Goal: Task Accomplishment & Management: Manage account settings

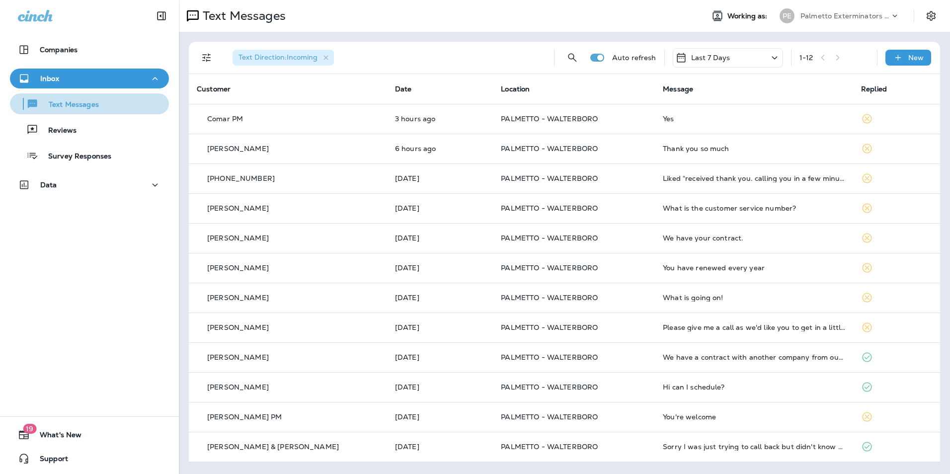
click at [129, 101] on div "Text Messages" at bounding box center [89, 103] width 151 height 15
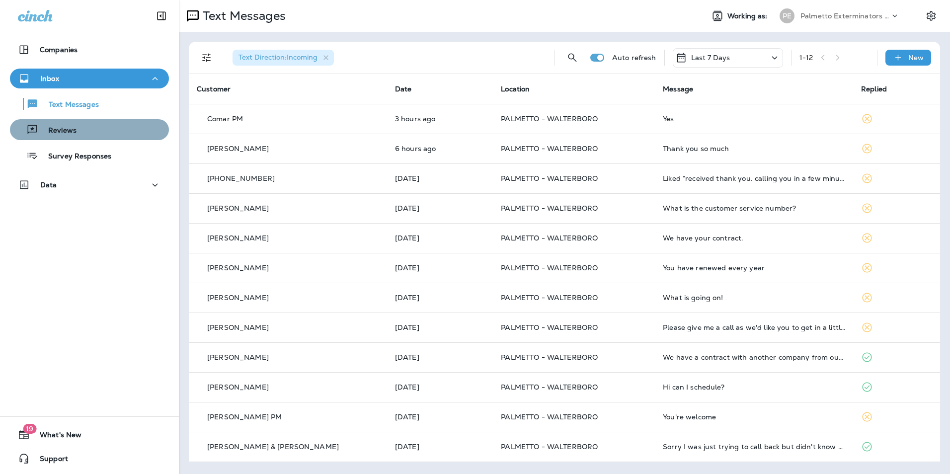
click at [116, 128] on div "Reviews" at bounding box center [89, 129] width 151 height 15
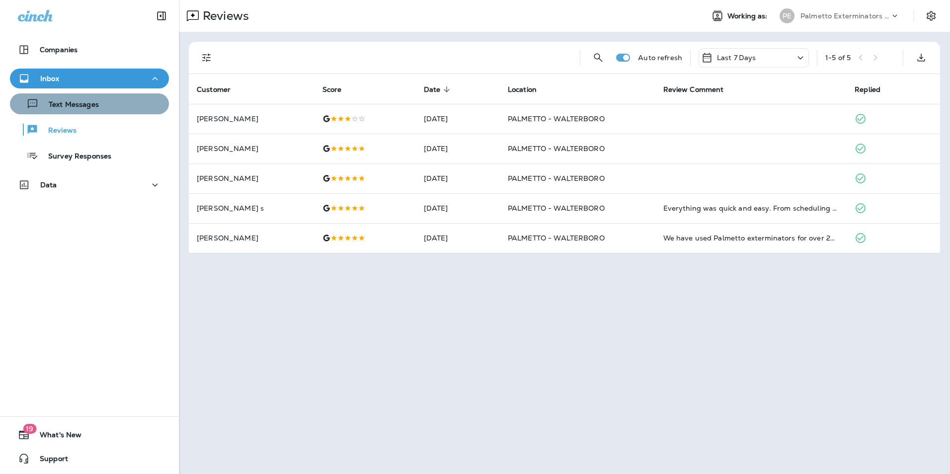
click at [120, 108] on div "Text Messages" at bounding box center [89, 103] width 151 height 15
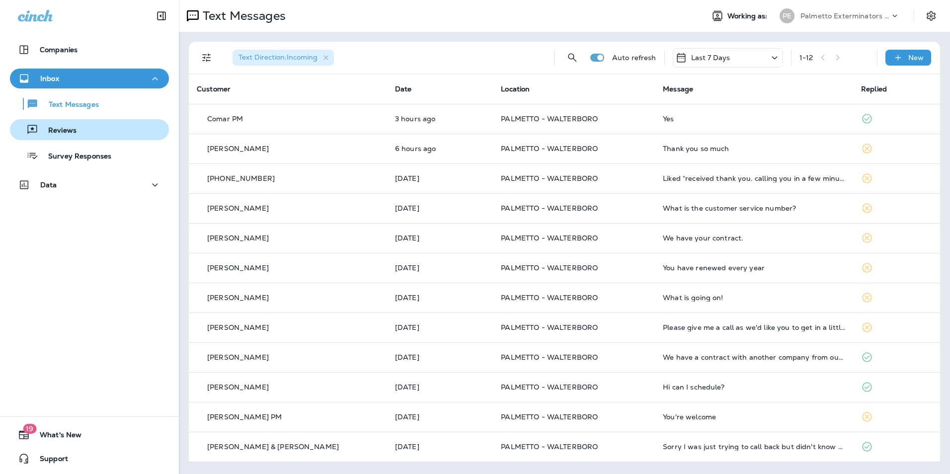
click at [126, 128] on div "Reviews" at bounding box center [89, 129] width 151 height 15
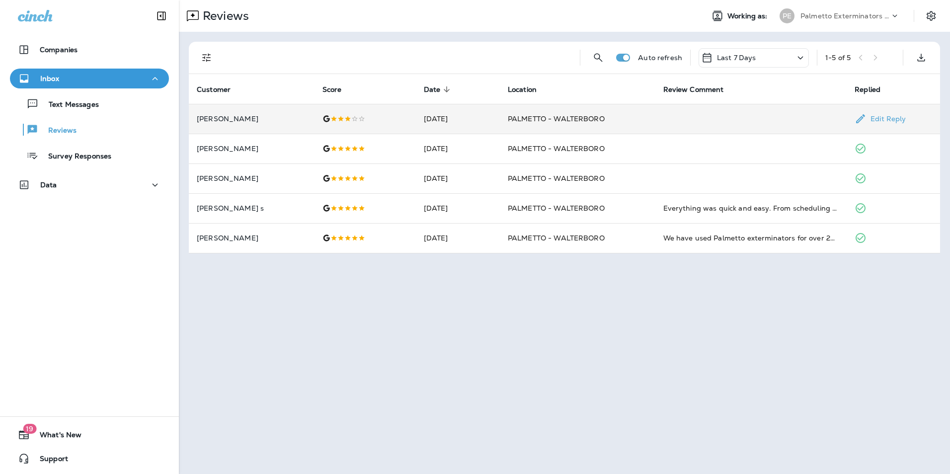
click at [815, 117] on td at bounding box center [752, 119] width 192 height 30
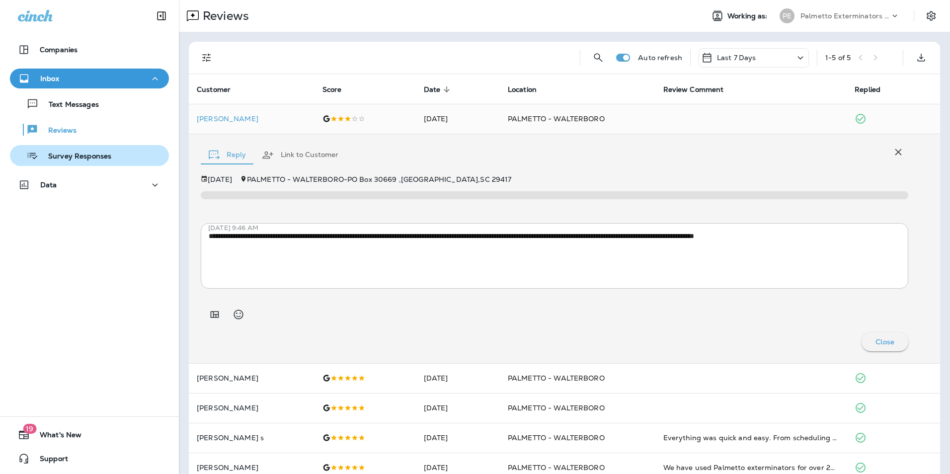
click at [119, 150] on div "Survey Responses" at bounding box center [89, 155] width 151 height 15
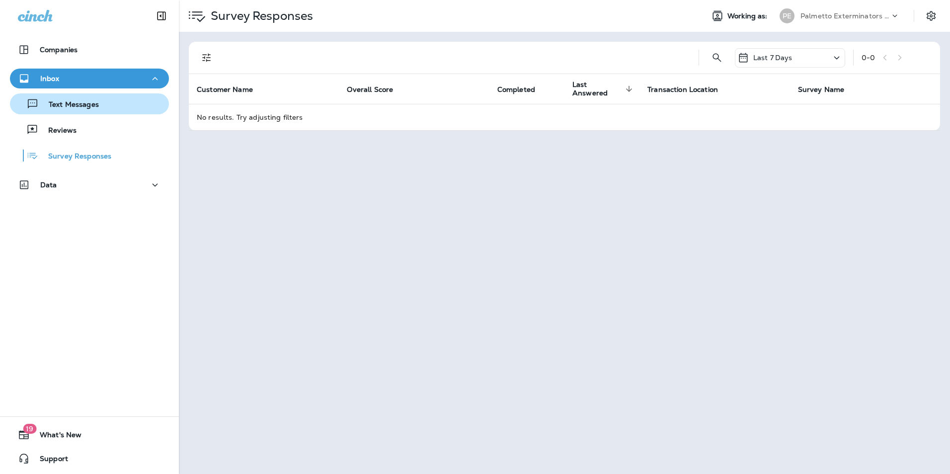
click at [125, 110] on div "Text Messages" at bounding box center [89, 103] width 151 height 15
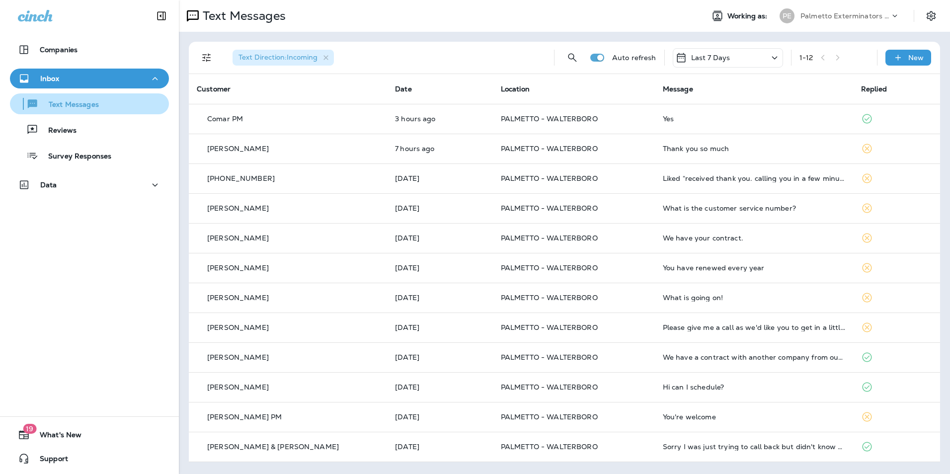
click at [130, 103] on div "Text Messages" at bounding box center [89, 103] width 151 height 15
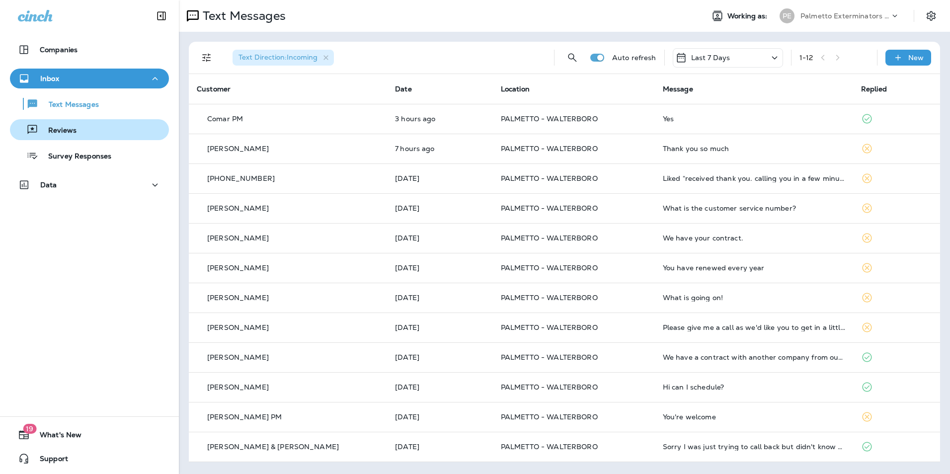
click at [123, 126] on div "Reviews" at bounding box center [89, 129] width 151 height 15
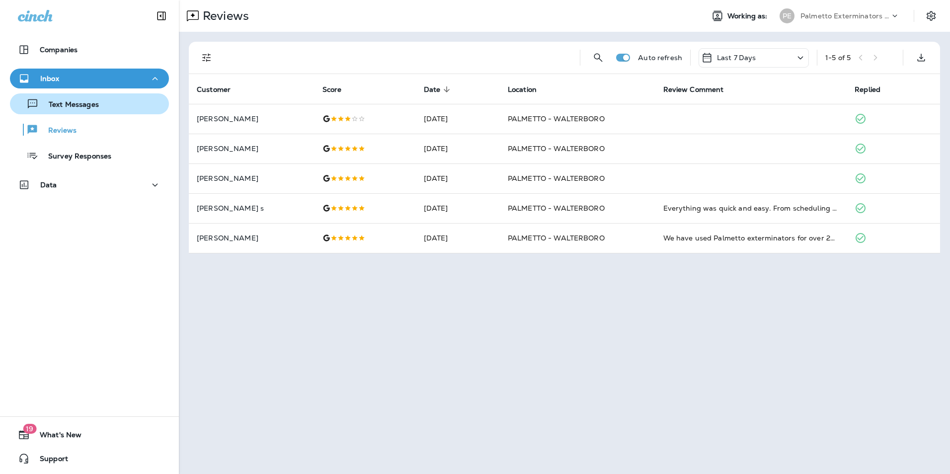
click at [115, 102] on div "Text Messages" at bounding box center [89, 103] width 151 height 15
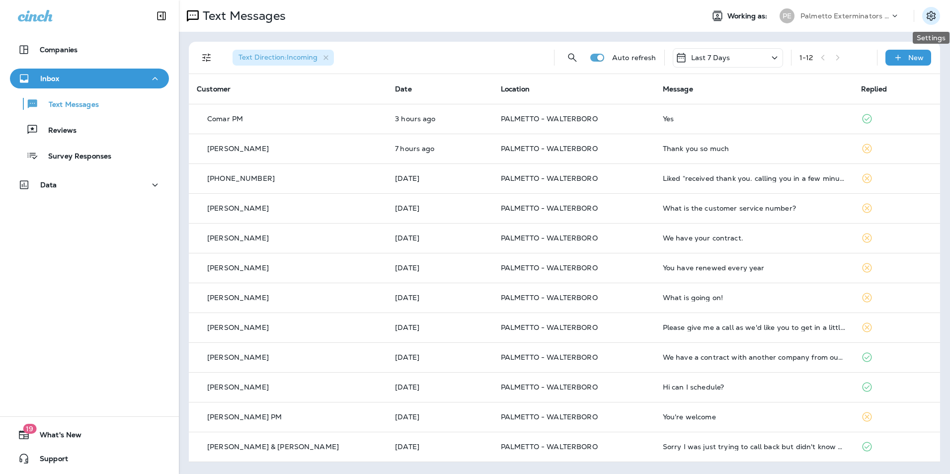
click at [932, 14] on icon "Settings" at bounding box center [931, 16] width 12 height 12
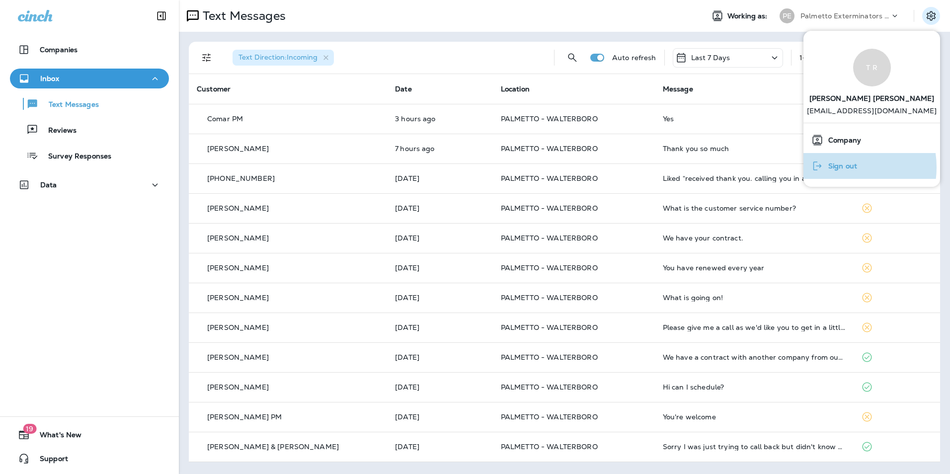
click at [841, 167] on span "Sign out" at bounding box center [841, 166] width 34 height 8
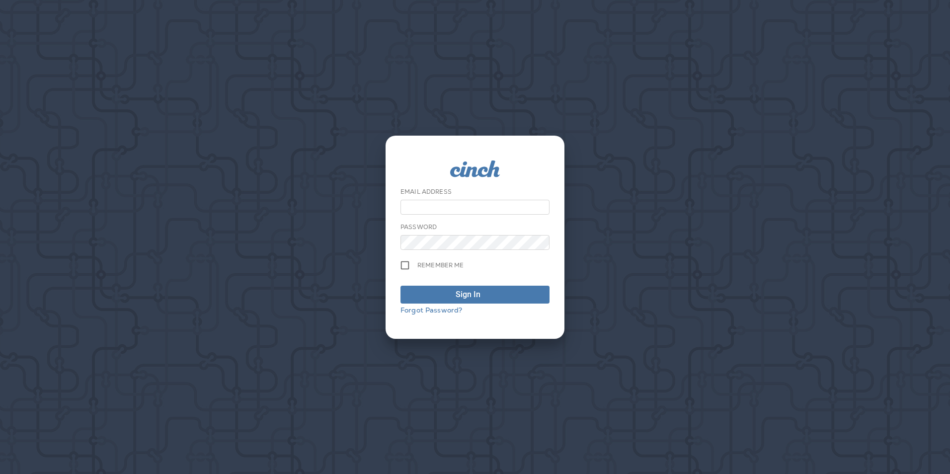
type input "**********"
